Goal: Task Accomplishment & Management: Manage account settings

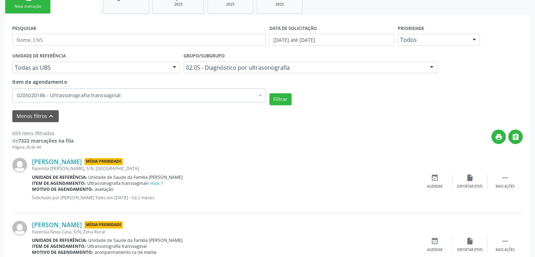
scroll to position [107, 0]
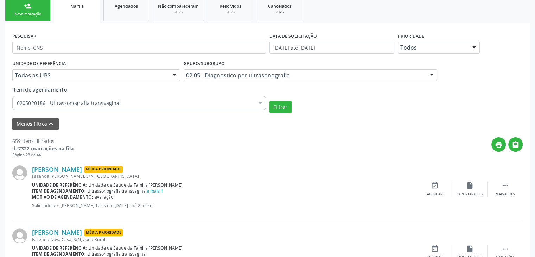
click at [153, 193] on div "Ultrassonografia transvaginal e mais 1" at bounding box center [125, 191] width 76 height 6
click at [155, 191] on link "e mais 1" at bounding box center [155, 191] width 17 height 6
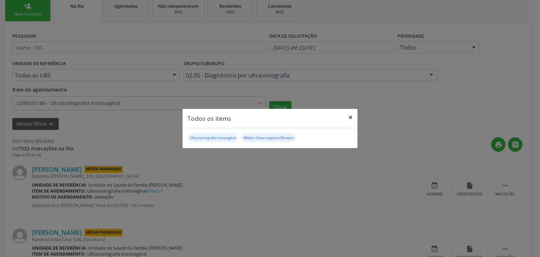
click at [353, 117] on button "×" at bounding box center [351, 117] width 14 height 17
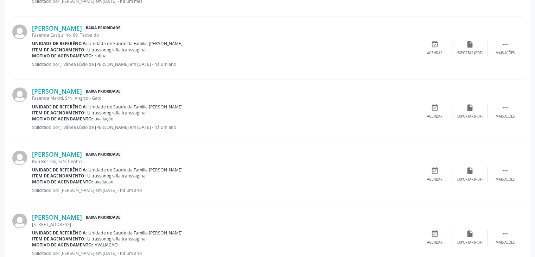
scroll to position [984, 0]
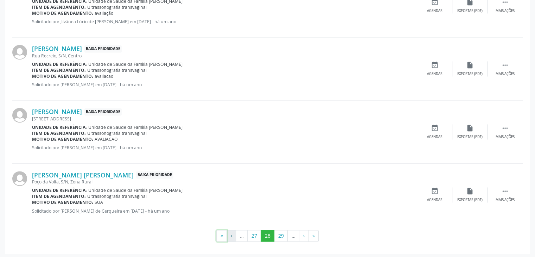
click at [226, 231] on button "«" at bounding box center [221, 236] width 11 height 12
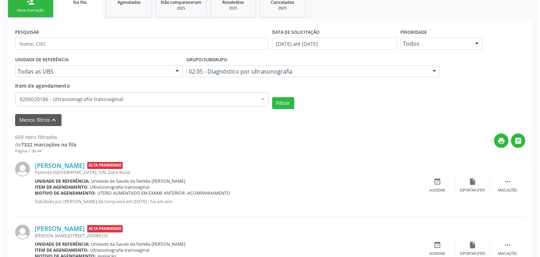
scroll to position [181, 0]
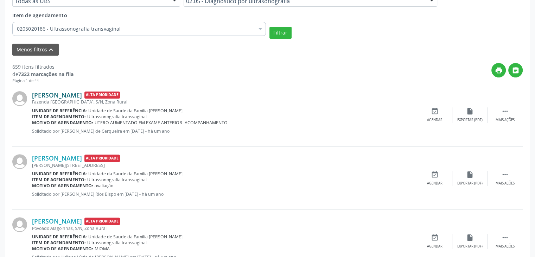
click at [71, 97] on link "[PERSON_NAME]" at bounding box center [57, 95] width 50 height 8
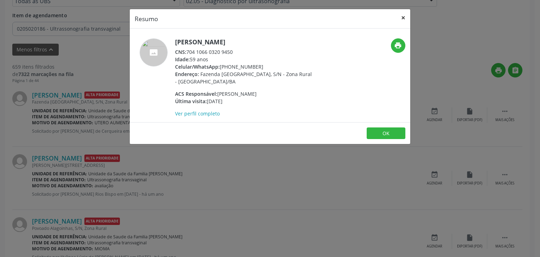
click at [404, 23] on button "×" at bounding box center [403, 17] width 14 height 17
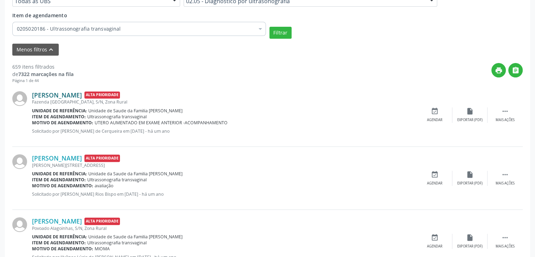
click at [71, 97] on link "[PERSON_NAME]" at bounding box center [57, 95] width 50 height 8
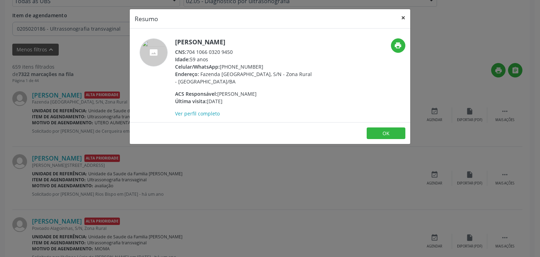
click at [402, 19] on button "×" at bounding box center [403, 17] width 14 height 17
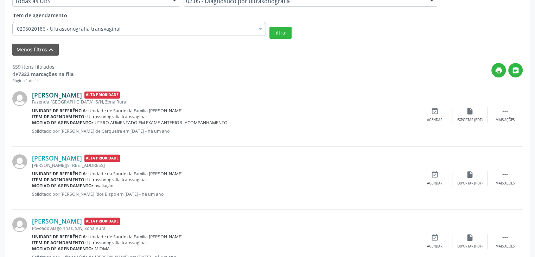
click at [69, 96] on link "[PERSON_NAME]" at bounding box center [57, 95] width 50 height 8
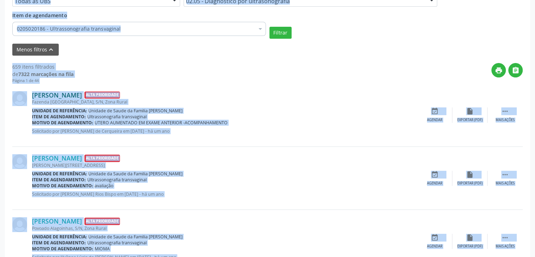
click at [65, 93] on link "[PERSON_NAME]" at bounding box center [57, 95] width 50 height 8
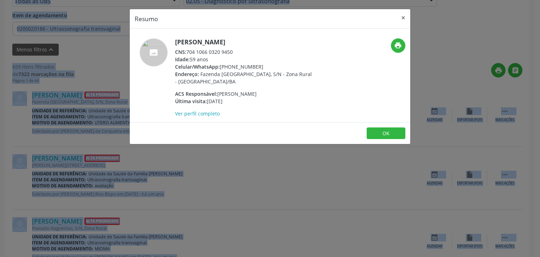
drag, startPoint x: 175, startPoint y: 42, endPoint x: 231, endPoint y: 43, distance: 56.3
click at [231, 43] on h5 "[PERSON_NAME]" at bounding box center [243, 41] width 137 height 7
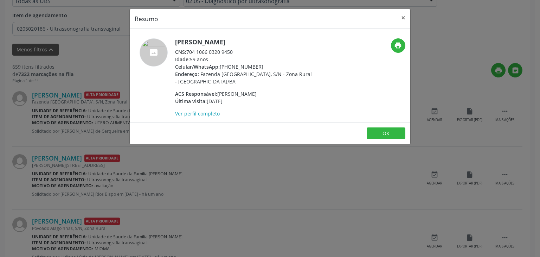
drag, startPoint x: 175, startPoint y: 41, endPoint x: 236, endPoint y: 40, distance: 60.8
click at [233, 40] on h5 "[PERSON_NAME]" at bounding box center [243, 41] width 137 height 7
click at [236, 40] on h5 "[PERSON_NAME]" at bounding box center [243, 41] width 137 height 7
copy h5 "[PERSON_NAME]"
drag, startPoint x: 221, startPoint y: 66, endPoint x: 254, endPoint y: 67, distance: 33.4
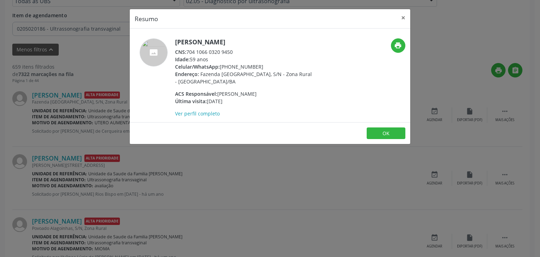
click at [254, 67] on div "Celular/WhatsApp: [PHONE_NUMBER]" at bounding box center [243, 66] width 137 height 7
copy div "[PHONE_NUMBER]"
click at [399, 17] on button "×" at bounding box center [403, 17] width 14 height 17
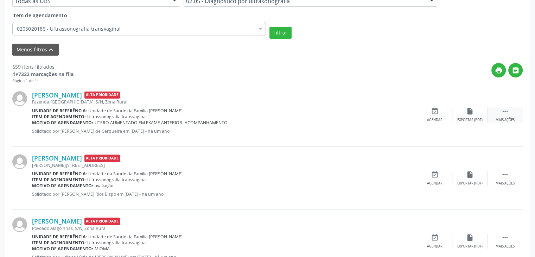
click at [502, 115] on div " Mais ações" at bounding box center [504, 114] width 35 height 15
click at [443, 113] on div "cancel Cancelar" at bounding box center [434, 114] width 35 height 15
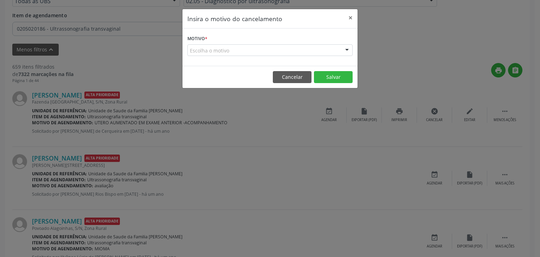
click at [259, 53] on div "Escolha o motivo" at bounding box center [269, 50] width 165 height 12
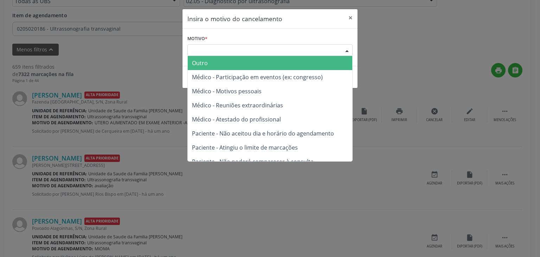
click at [216, 58] on span "Outro" at bounding box center [270, 63] width 165 height 14
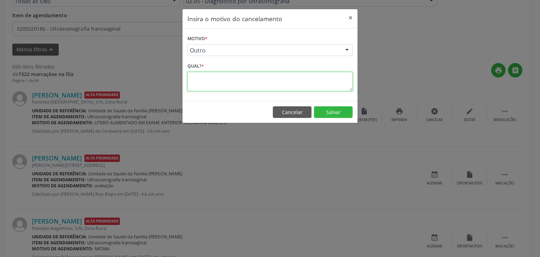
click at [218, 77] on textarea at bounding box center [269, 81] width 165 height 19
type textarea "e"
type textarea "EXAME REALIZADO"
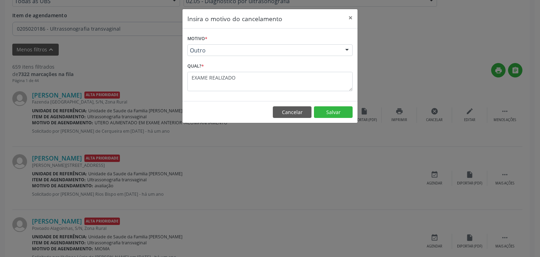
click at [340, 118] on footer "Cancelar Salvar" at bounding box center [270, 112] width 175 height 22
click at [338, 114] on button "Salvar" at bounding box center [333, 112] width 39 height 12
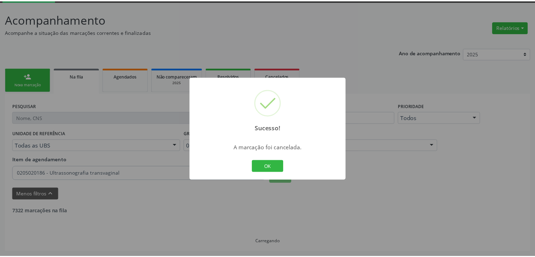
scroll to position [37, 0]
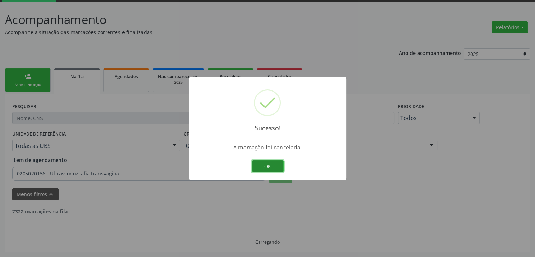
click at [268, 161] on button "OK" at bounding box center [268, 166] width 32 height 12
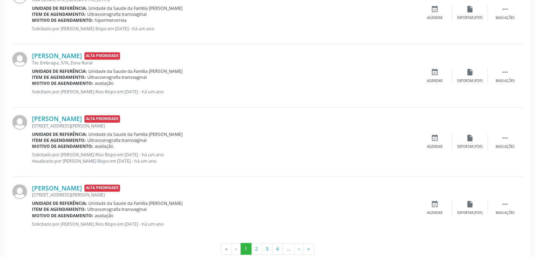
scroll to position [990, 0]
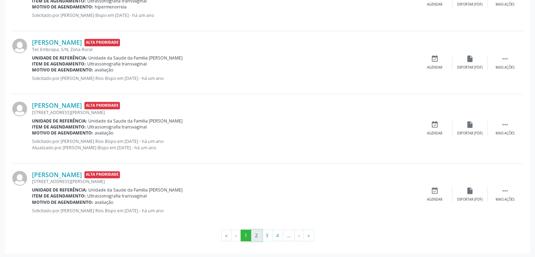
click at [258, 235] on button "2" at bounding box center [256, 235] width 11 height 12
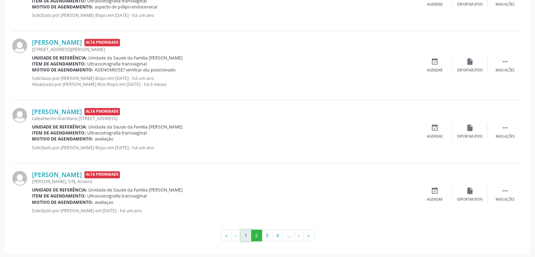
click at [243, 229] on button "1" at bounding box center [246, 235] width 11 height 12
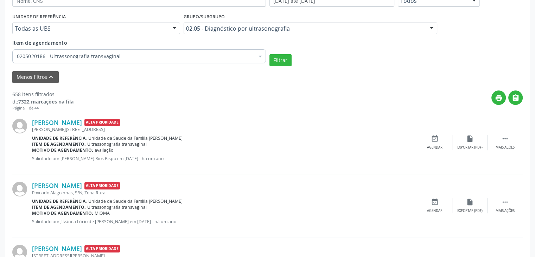
scroll to position [70, 0]
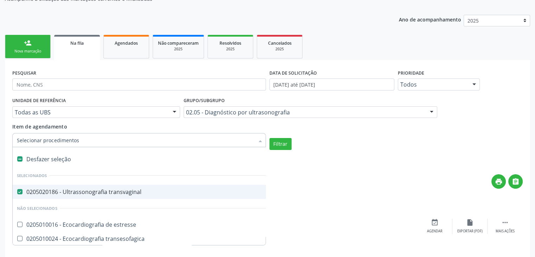
click at [64, 161] on div "Desfazer seleção" at bounding box center [164, 159] width 302 height 14
checkbox transvaginal "false"
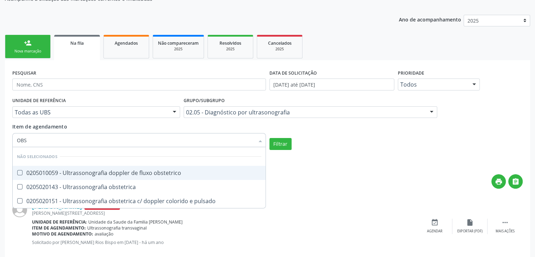
type input "OBST"
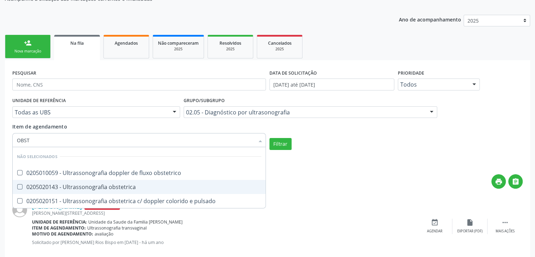
click at [75, 186] on div "0205020143 - Ultrassonografia obstetrica" at bounding box center [139, 187] width 244 height 6
checkbox obstetrica "true"
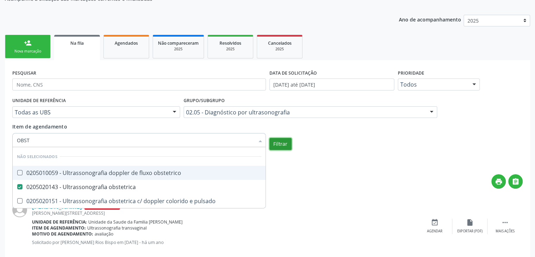
checkbox obstetrico "true"
click at [275, 147] on button "Filtrar" at bounding box center [280, 144] width 22 height 12
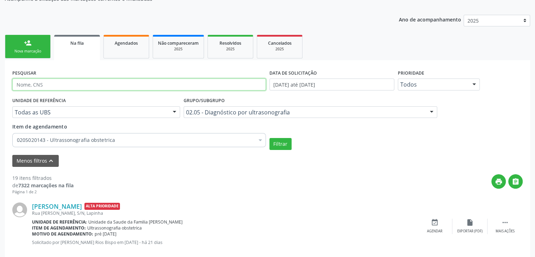
click at [58, 84] on input "text" at bounding box center [139, 84] width 254 height 12
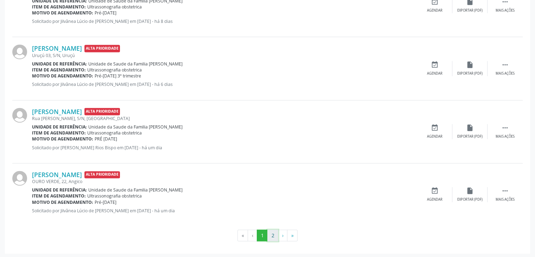
click at [270, 230] on button "2" at bounding box center [272, 235] width 11 height 12
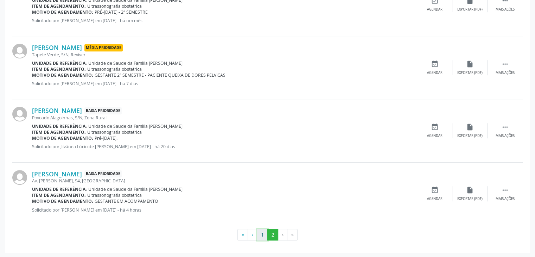
click at [257, 235] on button "1" at bounding box center [262, 235] width 11 height 12
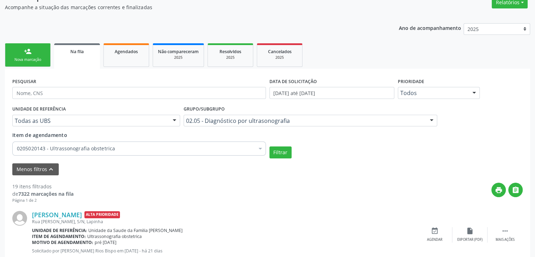
scroll to position [90, 0]
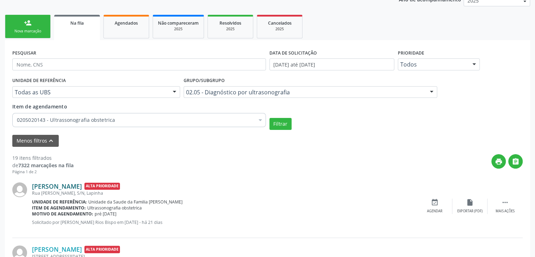
click at [82, 186] on link "[PERSON_NAME]" at bounding box center [57, 186] width 50 height 8
click at [77, 183] on link "[PERSON_NAME]" at bounding box center [57, 186] width 50 height 8
click at [47, 182] on link "[PERSON_NAME]" at bounding box center [57, 186] width 50 height 8
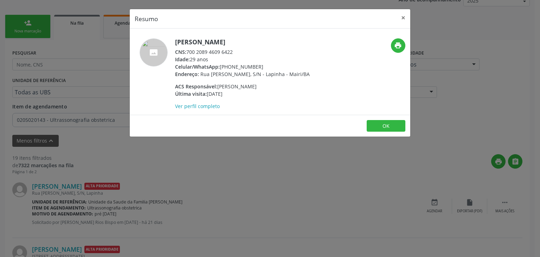
drag, startPoint x: 174, startPoint y: 37, endPoint x: 252, endPoint y: 40, distance: 78.1
click at [252, 40] on div "[PERSON_NAME] CNS: 700 2089 4609 6422 Idade: 29 anos Celular/WhatsApp: [PHONE_N…" at bounding box center [270, 71] width 281 height 86
copy h5 "[PERSON_NAME]"
click at [221, 68] on div "Celular/WhatsApp: [PHONE_NUMBER]" at bounding box center [242, 66] width 135 height 7
drag, startPoint x: 249, startPoint y: 68, endPoint x: 267, endPoint y: 68, distance: 17.9
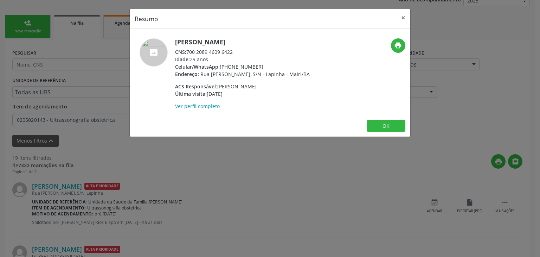
click at [267, 68] on div "Celular/WhatsApp: [PHONE_NUMBER]" at bounding box center [242, 66] width 135 height 7
drag, startPoint x: 221, startPoint y: 66, endPoint x: 260, endPoint y: 66, distance: 39.0
click at [260, 66] on div "Celular/WhatsApp: [PHONE_NUMBER]" at bounding box center [242, 66] width 135 height 7
click at [252, 67] on div "Celular/WhatsApp: [PHONE_NUMBER]" at bounding box center [242, 66] width 135 height 7
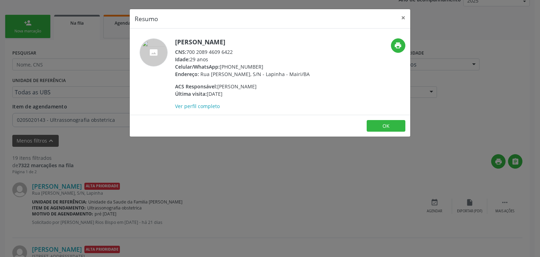
click at [252, 67] on div "Celular/WhatsApp: [PHONE_NUMBER]" at bounding box center [242, 66] width 135 height 7
click at [259, 65] on div "Celular/WhatsApp: [PHONE_NUMBER]" at bounding box center [242, 66] width 135 height 7
click at [260, 65] on div "Celular/WhatsApp: [PHONE_NUMBER]" at bounding box center [242, 66] width 135 height 7
drag, startPoint x: 260, startPoint y: 65, endPoint x: 220, endPoint y: 67, distance: 39.4
click at [220, 67] on div "Celular/WhatsApp: [PHONE_NUMBER]" at bounding box center [242, 66] width 135 height 7
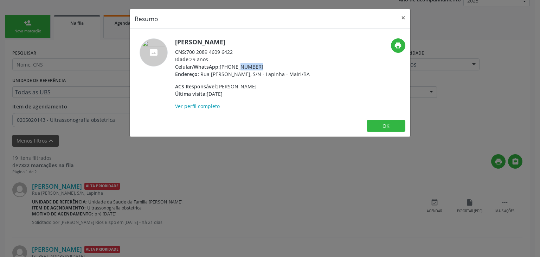
click at [220, 67] on span "Celular/WhatsApp:" at bounding box center [197, 66] width 45 height 7
click at [312, 116] on footer "OK" at bounding box center [270, 126] width 281 height 22
drag, startPoint x: 220, startPoint y: 70, endPoint x: 264, endPoint y: 69, distance: 44.0
click at [264, 69] on div "[PERSON_NAME] CNS: 700 2089 4609 6422 Idade: 29 anos Celular/WhatsApp: [PHONE_N…" at bounding box center [242, 73] width 135 height 71
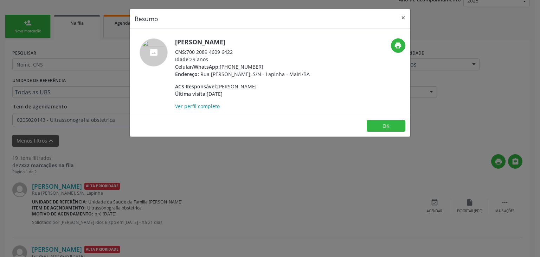
copy div "[PHONE_NUMBER]"
click at [404, 17] on button "×" at bounding box center [403, 17] width 14 height 17
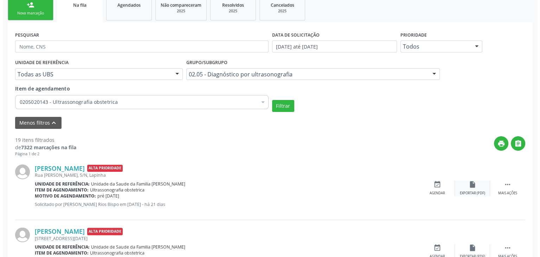
scroll to position [126, 0]
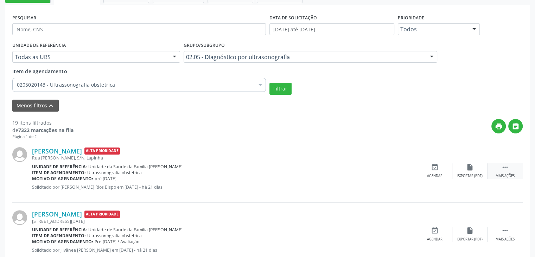
click at [500, 173] on div "Mais ações" at bounding box center [504, 175] width 19 height 5
click at [441, 172] on div "cancel Cancelar" at bounding box center [434, 170] width 35 height 15
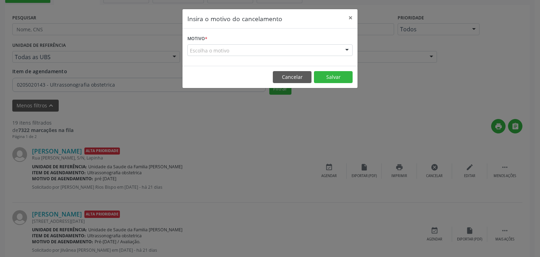
click at [258, 50] on div "Escolha o motivo" at bounding box center [269, 50] width 165 height 12
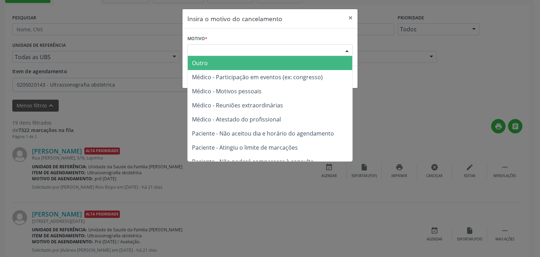
click at [217, 59] on span "Outro" at bounding box center [270, 63] width 165 height 14
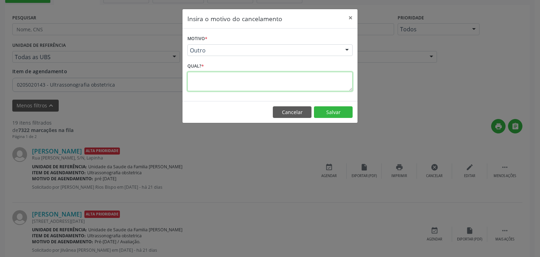
click at [219, 79] on textarea at bounding box center [269, 81] width 165 height 19
type textarea "EXAME REALIZADO"
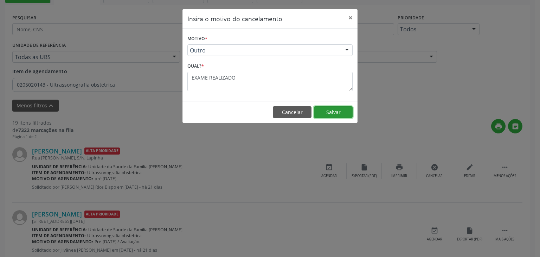
click at [320, 111] on button "Salvar" at bounding box center [333, 112] width 39 height 12
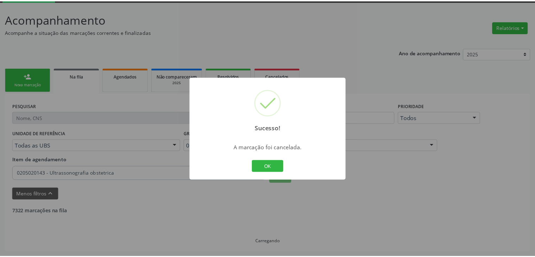
scroll to position [37, 0]
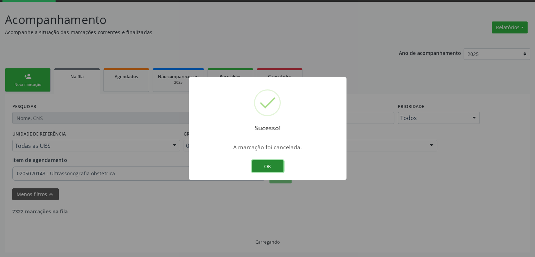
click at [267, 164] on button "OK" at bounding box center [268, 166] width 32 height 12
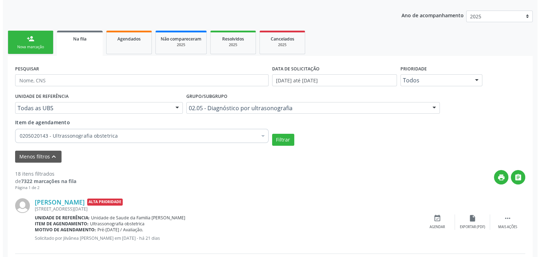
scroll to position [178, 0]
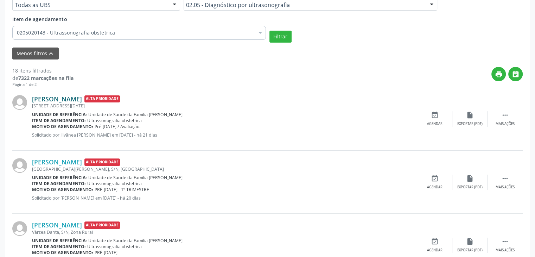
click at [56, 96] on link "[PERSON_NAME]" at bounding box center [57, 99] width 50 height 8
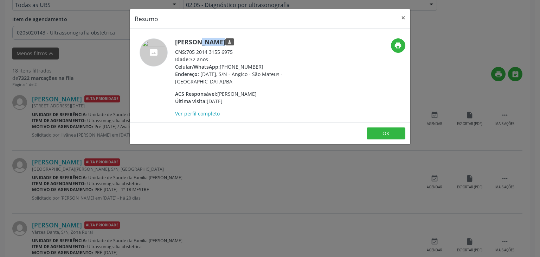
drag, startPoint x: 175, startPoint y: 39, endPoint x: 228, endPoint y: 41, distance: 52.4
click at [228, 41] on h5 "[PERSON_NAME] person" at bounding box center [243, 41] width 137 height 7
copy h5 "[PERSON_NAME]"
drag, startPoint x: 220, startPoint y: 68, endPoint x: 259, endPoint y: 65, distance: 38.4
click at [259, 65] on div "Celular/WhatsApp: [PHONE_NUMBER]" at bounding box center [243, 66] width 137 height 7
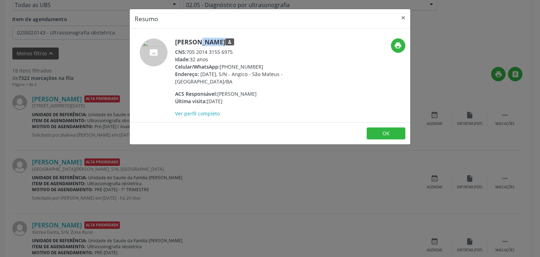
copy div "[PHONE_NUMBER]"
click at [406, 19] on button "×" at bounding box center [403, 17] width 14 height 17
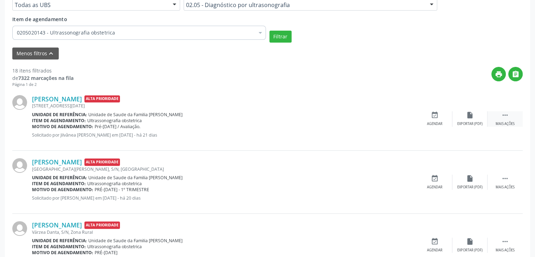
click at [494, 116] on div " Mais ações" at bounding box center [504, 118] width 35 height 15
click at [439, 117] on div "cancel Cancelar" at bounding box center [434, 118] width 35 height 15
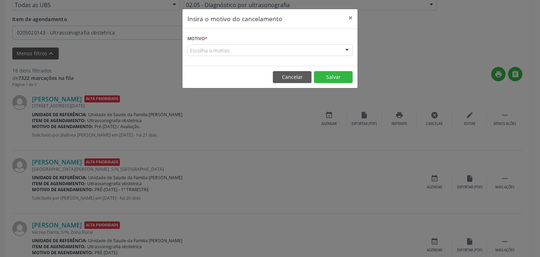
click at [283, 57] on div "Motivo * Escolha o motivo Outro Médico - Participação em eventos (ex: congresso…" at bounding box center [270, 46] width 175 height 37
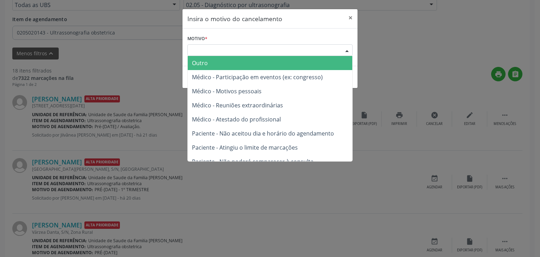
click at [277, 54] on div "Escolha o motivo" at bounding box center [269, 50] width 165 height 12
click at [251, 60] on span "Outro" at bounding box center [270, 63] width 165 height 14
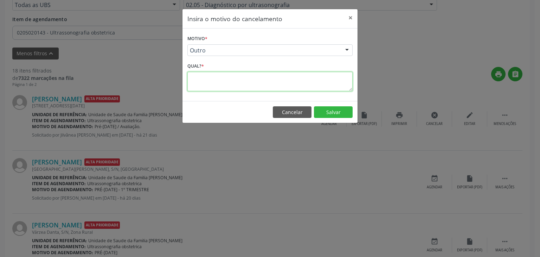
click at [234, 82] on textarea at bounding box center [269, 81] width 165 height 19
type textarea "EXAME REALIZADO"
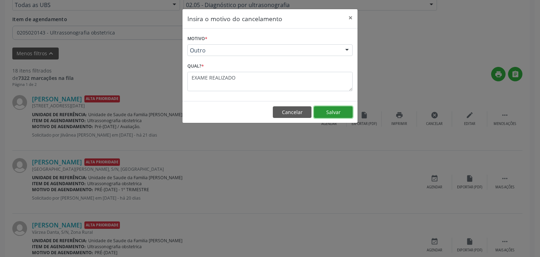
click at [332, 111] on button "Salvar" at bounding box center [333, 112] width 39 height 12
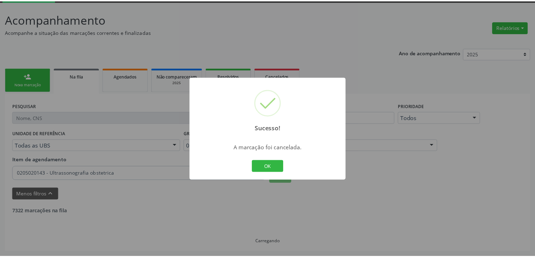
scroll to position [37, 0]
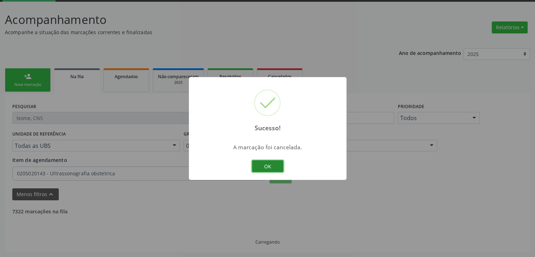
click at [261, 164] on button "OK" at bounding box center [268, 166] width 32 height 12
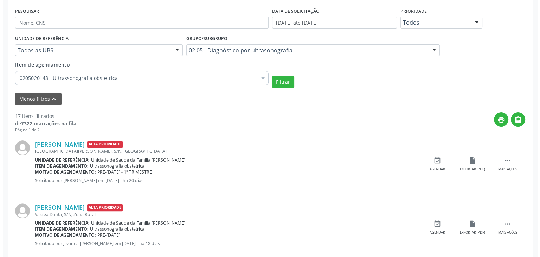
scroll to position [142, 0]
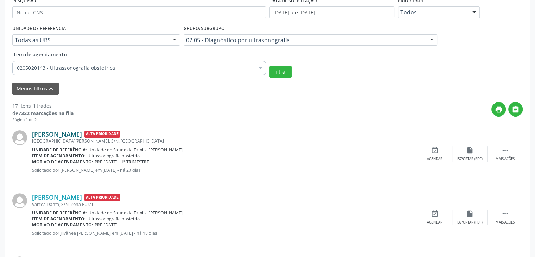
click at [82, 134] on link "[PERSON_NAME]" at bounding box center [57, 134] width 50 height 8
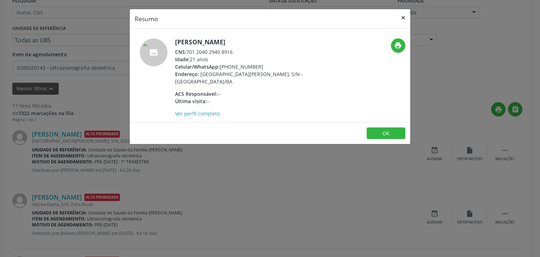
click at [408, 15] on button "×" at bounding box center [403, 17] width 14 height 17
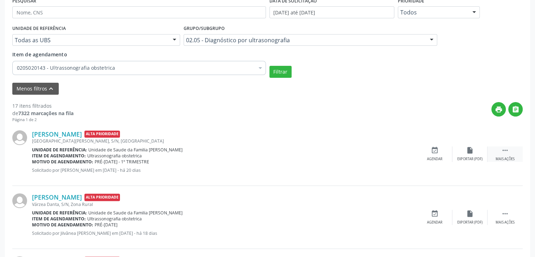
click at [506, 152] on icon "" at bounding box center [505, 150] width 8 height 8
click at [439, 154] on div "cancel Cancelar" at bounding box center [434, 153] width 35 height 15
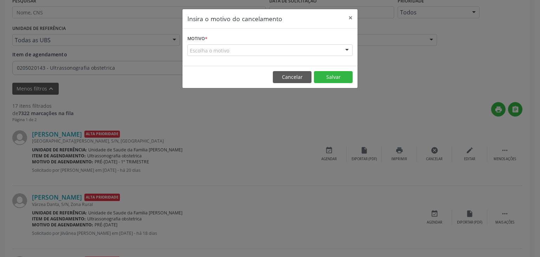
drag, startPoint x: 271, startPoint y: 46, endPoint x: 268, endPoint y: 52, distance: 7.1
click at [271, 46] on div "Escolha o motivo" at bounding box center [269, 50] width 165 height 12
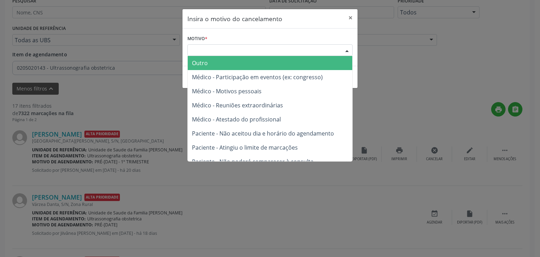
click at [249, 63] on span "Outro" at bounding box center [270, 63] width 165 height 14
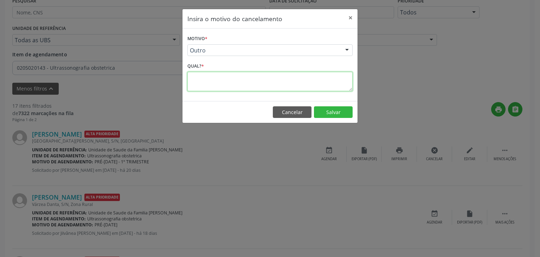
click at [242, 79] on textarea at bounding box center [269, 81] width 165 height 19
type textarea "EXAME REALIZADO"
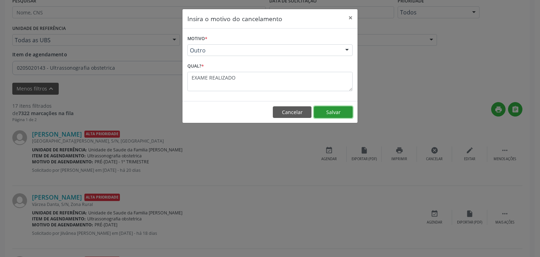
click at [324, 114] on button "Salvar" at bounding box center [333, 112] width 39 height 12
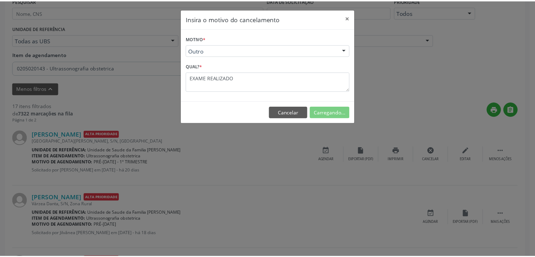
scroll to position [37, 0]
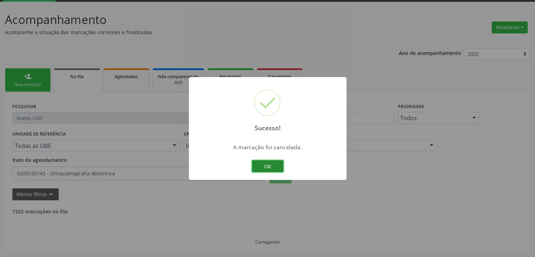
click at [267, 165] on button "OK" at bounding box center [268, 166] width 32 height 12
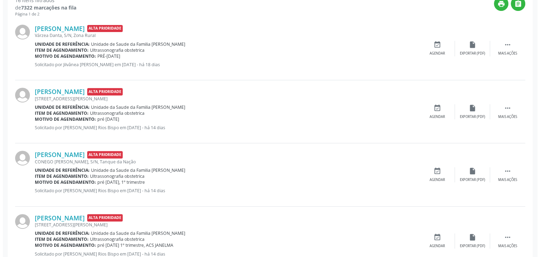
scroll to position [213, 0]
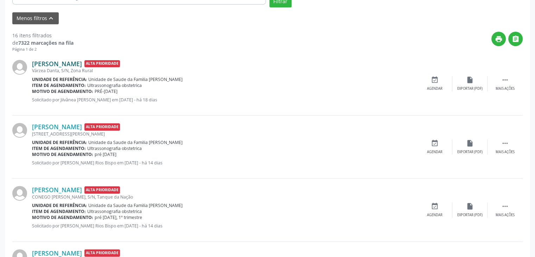
click at [65, 65] on link "[PERSON_NAME]" at bounding box center [57, 64] width 50 height 8
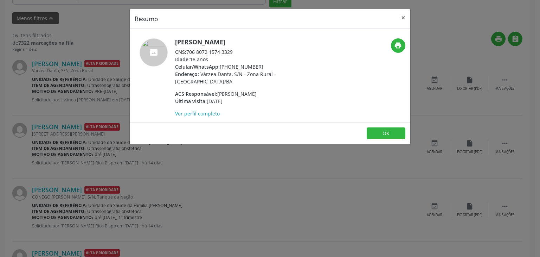
drag, startPoint x: 176, startPoint y: 41, endPoint x: 239, endPoint y: 40, distance: 63.7
click at [239, 40] on h5 "[PERSON_NAME]" at bounding box center [243, 41] width 137 height 7
copy h5 "[PERSON_NAME]"
click at [403, 16] on button "×" at bounding box center [403, 17] width 14 height 17
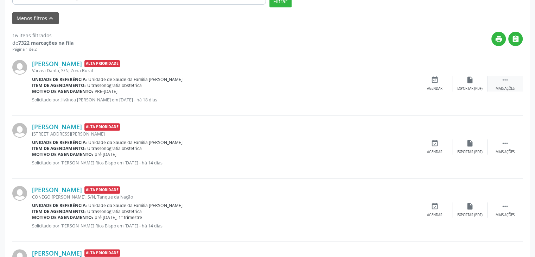
click at [495, 88] on div " Mais ações" at bounding box center [504, 83] width 35 height 15
click at [436, 82] on icon "cancel" at bounding box center [435, 80] width 8 height 8
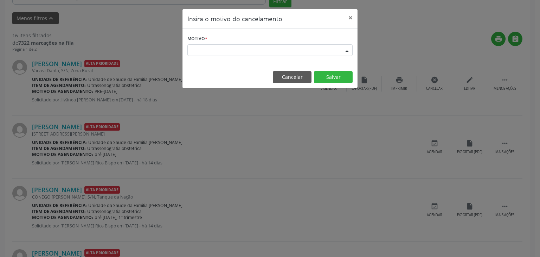
click at [270, 50] on div "Escolha o motivo" at bounding box center [269, 50] width 165 height 12
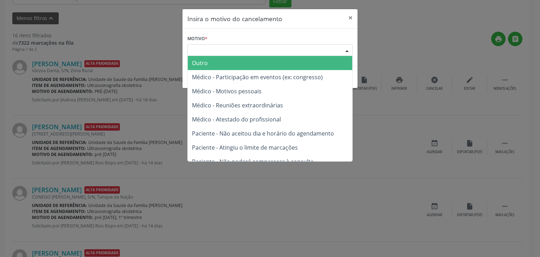
click at [224, 66] on span "Outro" at bounding box center [270, 63] width 165 height 14
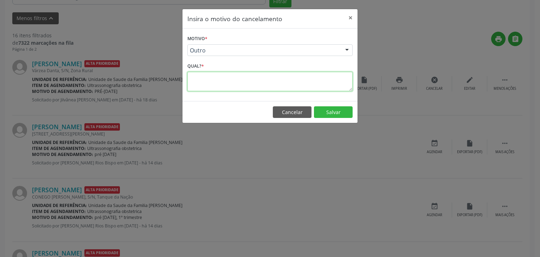
click at [220, 80] on textarea at bounding box center [269, 81] width 165 height 19
type textarea "EXAME REALIZADO"
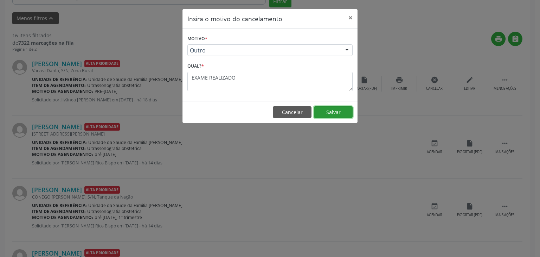
click at [336, 113] on button "Salvar" at bounding box center [333, 112] width 39 height 12
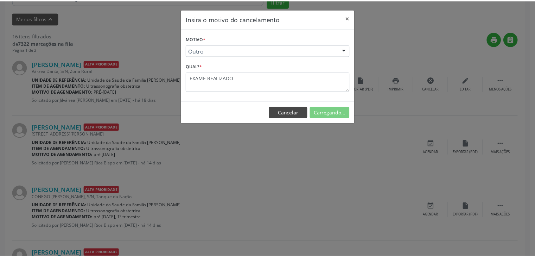
scroll to position [37, 0]
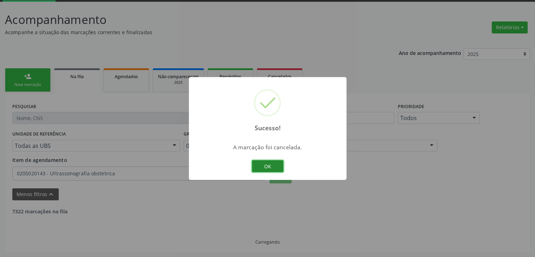
click at [271, 162] on button "OK" at bounding box center [268, 166] width 32 height 12
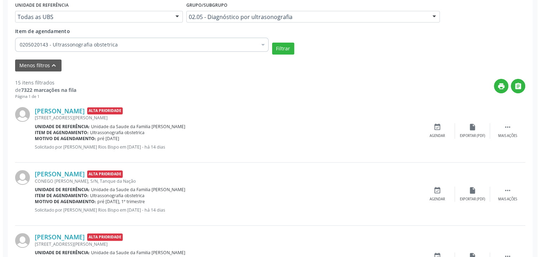
scroll to position [178, 0]
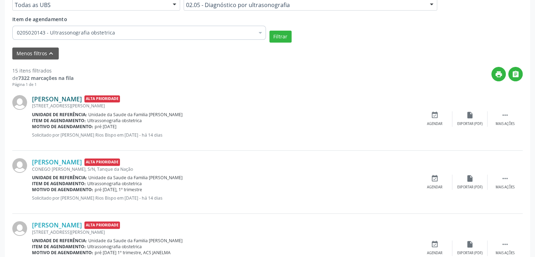
click at [78, 100] on link "[PERSON_NAME]" at bounding box center [57, 99] width 50 height 8
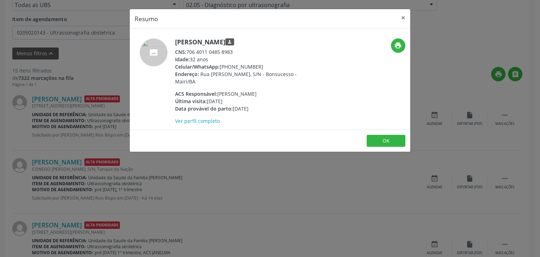
drag, startPoint x: 175, startPoint y: 45, endPoint x: 264, endPoint y: 45, distance: 89.0
click at [264, 45] on h5 "[PERSON_NAME] person" at bounding box center [243, 41] width 137 height 7
copy h5 "[PERSON_NAME]"
drag, startPoint x: 221, startPoint y: 66, endPoint x: 257, endPoint y: 65, distance: 35.9
click at [257, 65] on div "Celular/WhatsApp: [PHONE_NUMBER]" at bounding box center [243, 66] width 137 height 7
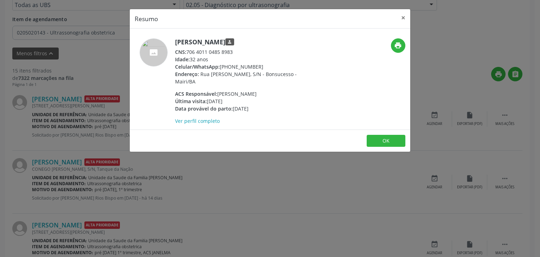
copy div "[PHONE_NUMBER]"
click at [403, 19] on button "×" at bounding box center [403, 17] width 14 height 17
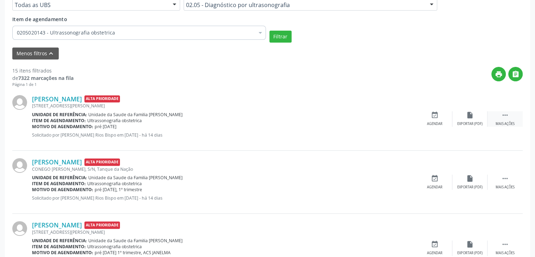
click at [503, 119] on div " Mais ações" at bounding box center [504, 118] width 35 height 15
click at [420, 123] on div "cancel Cancelar" at bounding box center [434, 118] width 35 height 15
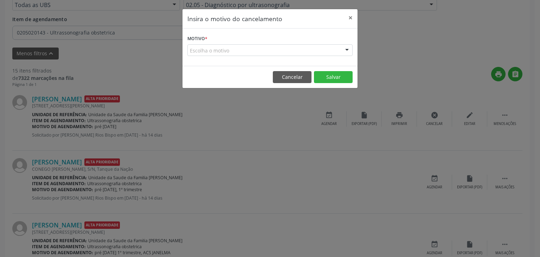
click at [280, 51] on div "Escolha o motivo" at bounding box center [269, 50] width 165 height 12
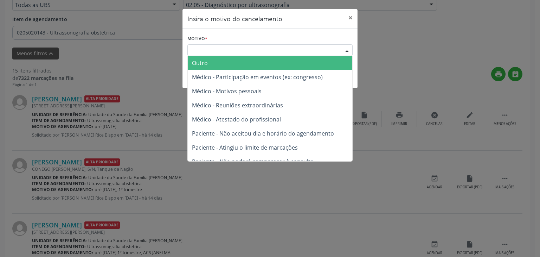
click at [245, 66] on span "Outro" at bounding box center [270, 63] width 165 height 14
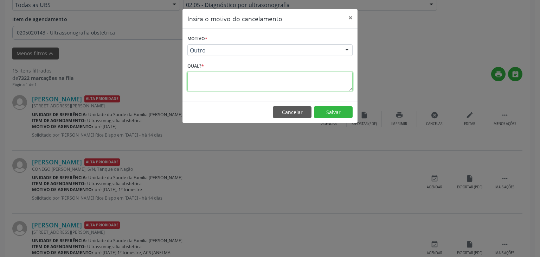
click at [232, 75] on textarea at bounding box center [269, 81] width 165 height 19
type textarea "EXAME REALIZADO"
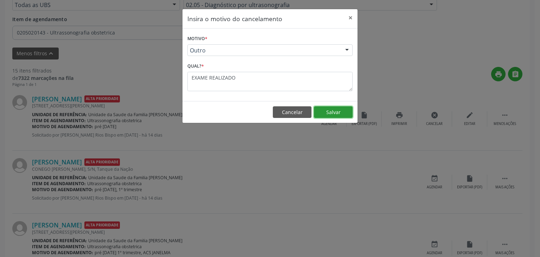
click at [351, 113] on button "Salvar" at bounding box center [333, 112] width 39 height 12
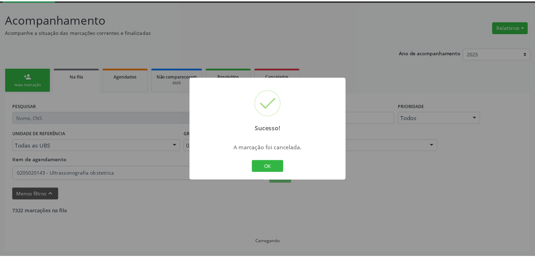
scroll to position [37, 0]
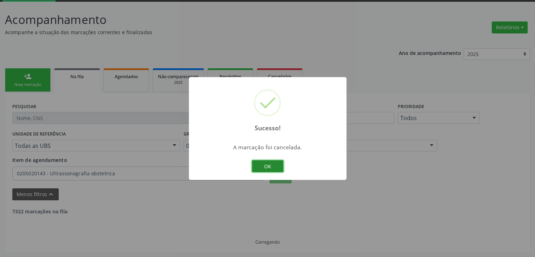
click at [273, 171] on button "OK" at bounding box center [268, 166] width 32 height 12
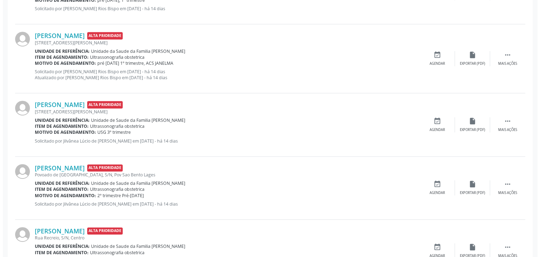
scroll to position [345, 0]
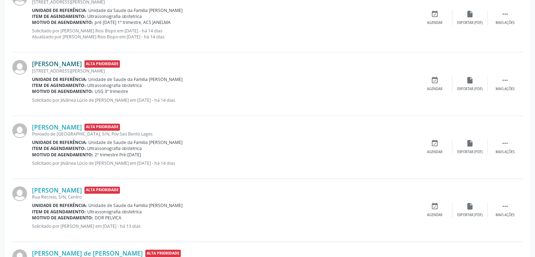
click at [60, 62] on link "[PERSON_NAME]" at bounding box center [57, 64] width 50 height 8
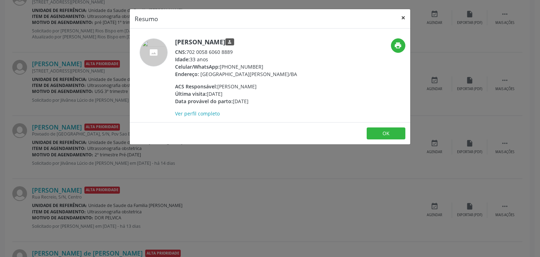
click at [401, 17] on button "×" at bounding box center [403, 17] width 14 height 17
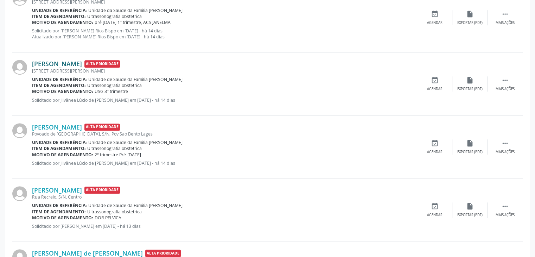
click at [68, 66] on link "[PERSON_NAME]" at bounding box center [57, 64] width 50 height 8
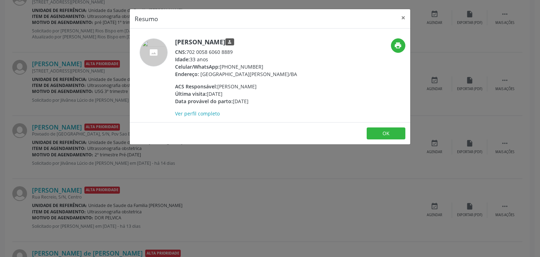
drag, startPoint x: 174, startPoint y: 40, endPoint x: 231, endPoint y: 42, distance: 57.0
click at [231, 42] on div "[PERSON_NAME] person CNS: 702 0058 6060 8889 Idade: 33 anos Celular/WhatsApp: […" at bounding box center [223, 77] width 187 height 79
copy h5 "[PERSON_NAME]"
click at [401, 15] on button "×" at bounding box center [403, 17] width 14 height 17
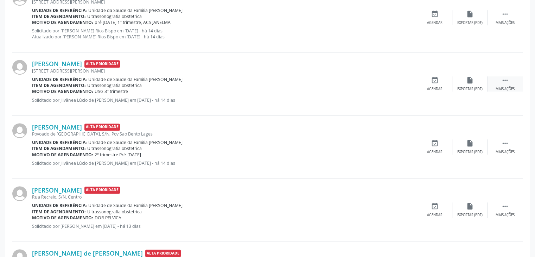
click at [506, 85] on div " Mais ações" at bounding box center [504, 83] width 35 height 15
click at [437, 82] on icon "cancel" at bounding box center [435, 80] width 8 height 8
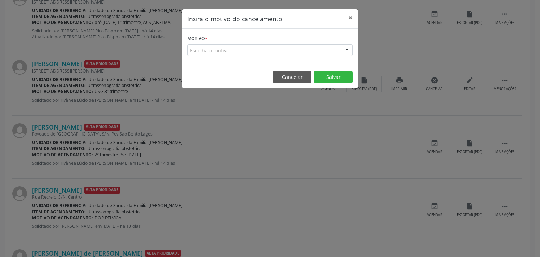
click at [281, 52] on div "Escolha o motivo" at bounding box center [269, 50] width 165 height 12
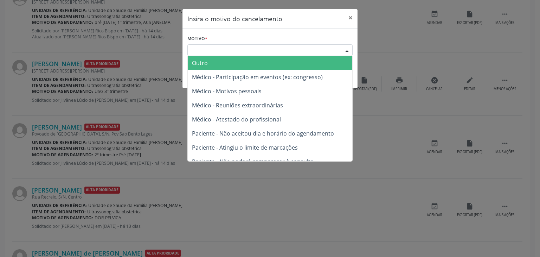
click at [233, 63] on span "Outro" at bounding box center [270, 63] width 165 height 14
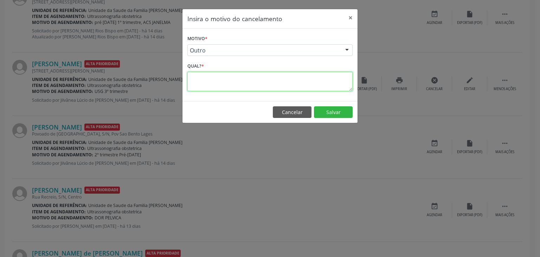
click at [219, 76] on textarea at bounding box center [269, 81] width 165 height 19
type textarea "EXAME REALIZADO"
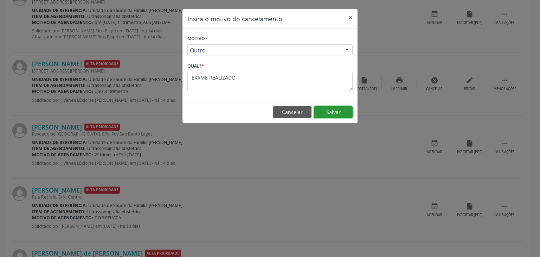
click at [340, 116] on button "Salvar" at bounding box center [333, 112] width 39 height 12
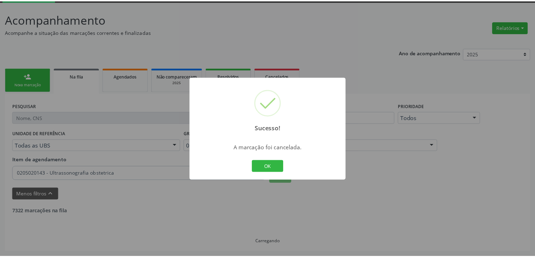
scroll to position [37, 0]
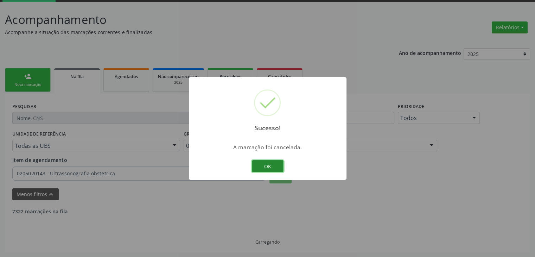
click at [272, 166] on button "OK" at bounding box center [268, 166] width 32 height 12
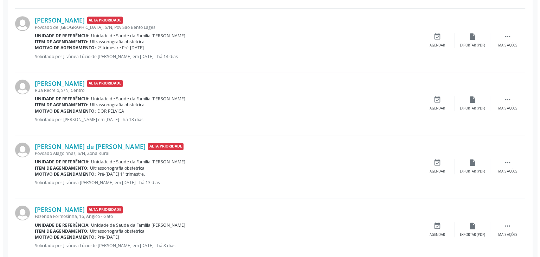
scroll to position [389, 0]
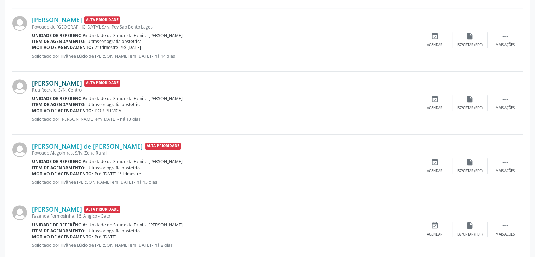
click at [69, 79] on link "[PERSON_NAME]" at bounding box center [57, 83] width 50 height 8
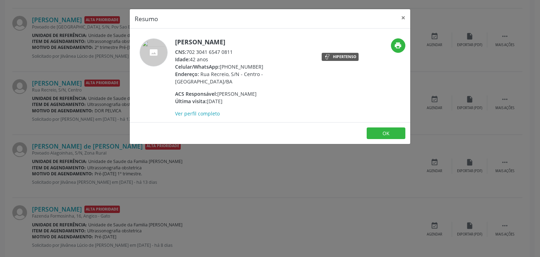
drag, startPoint x: 174, startPoint y: 43, endPoint x: 247, endPoint y: 44, distance: 73.2
click at [247, 44] on div "[PERSON_NAME] CNS: 702 3041 6547 0811 Idade: 42 anos Celular/WhatsApp: [PHONE_N…" at bounding box center [223, 77] width 187 height 79
click at [247, 44] on h5 "[PERSON_NAME]" at bounding box center [243, 41] width 137 height 7
drag, startPoint x: 174, startPoint y: 43, endPoint x: 245, endPoint y: 41, distance: 70.7
click at [245, 41] on div "[PERSON_NAME] CNS: 702 3041 6547 0811 Idade: 42 anos Celular/WhatsApp: [PHONE_N…" at bounding box center [223, 77] width 187 height 79
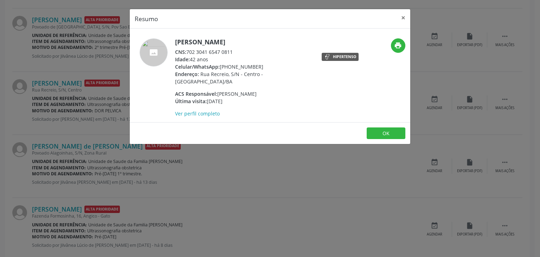
drag, startPoint x: 221, startPoint y: 68, endPoint x: 258, endPoint y: 69, distance: 37.3
click at [258, 69] on div "Celular/WhatsApp: [PHONE_NUMBER]" at bounding box center [243, 66] width 137 height 7
click at [402, 17] on button "×" at bounding box center [403, 17] width 14 height 17
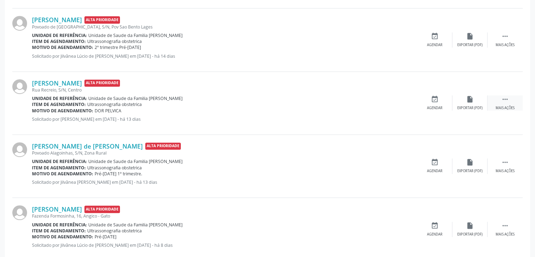
click at [493, 99] on div " Mais ações" at bounding box center [504, 102] width 35 height 15
click at [446, 101] on div "cancel Cancelar" at bounding box center [434, 102] width 35 height 15
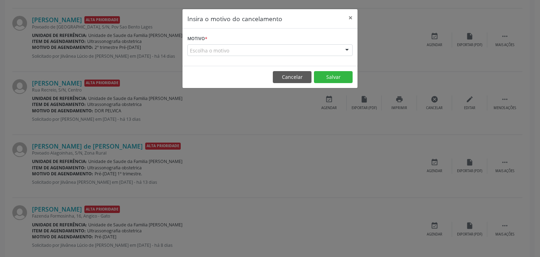
click at [283, 47] on div "Escolha o motivo" at bounding box center [269, 50] width 165 height 12
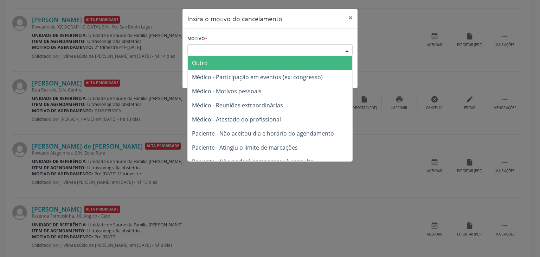
click at [215, 67] on span "Outro" at bounding box center [270, 63] width 165 height 14
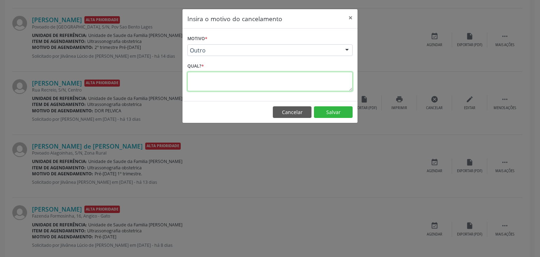
click at [205, 81] on textarea at bounding box center [269, 81] width 165 height 19
type textarea "EXAME REALIZADO"
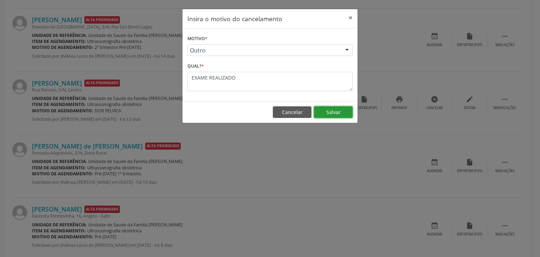
click at [324, 107] on button "Salvar" at bounding box center [333, 112] width 39 height 12
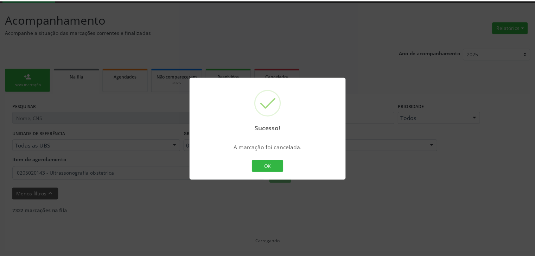
scroll to position [37, 0]
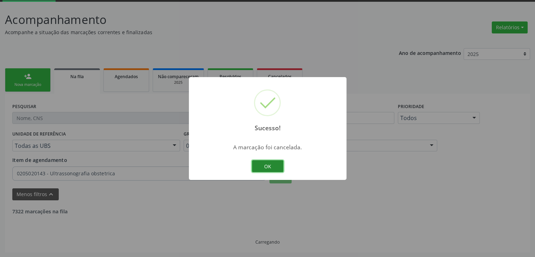
click at [266, 169] on button "OK" at bounding box center [268, 166] width 32 height 12
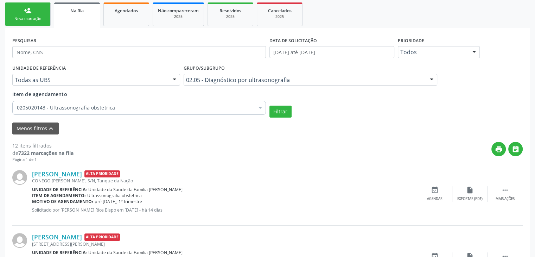
scroll to position [105, 0]
